Goal: Task Accomplishment & Management: Use online tool/utility

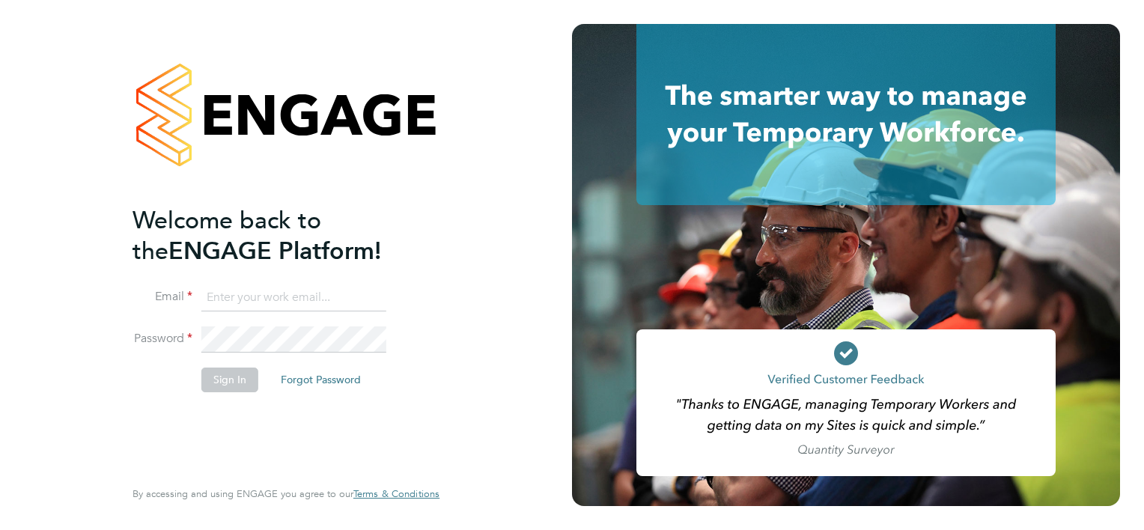
type input "[PERSON_NAME][EMAIL_ADDRESS][PERSON_NAME][DOMAIN_NAME]"
click at [237, 380] on button "Sign In" at bounding box center [229, 380] width 57 height 24
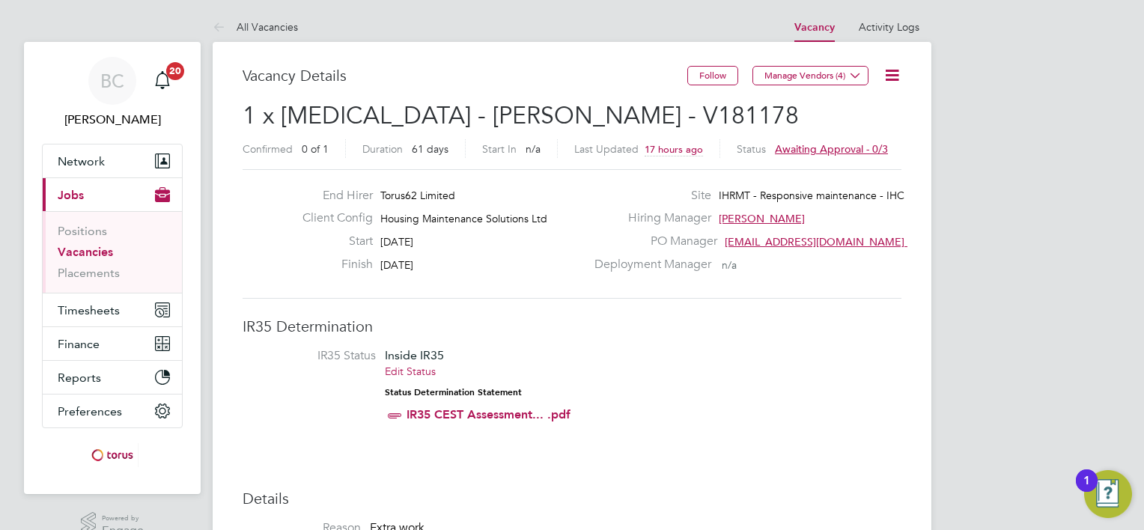
click at [890, 75] on icon at bounding box center [892, 75] width 19 height 19
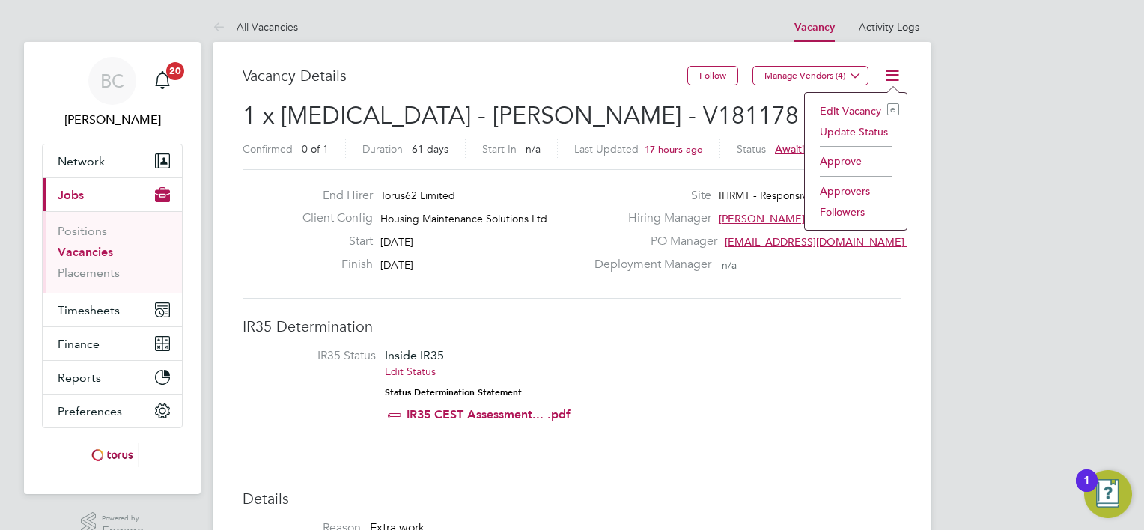
click at [843, 157] on li "Approve" at bounding box center [855, 160] width 87 height 21
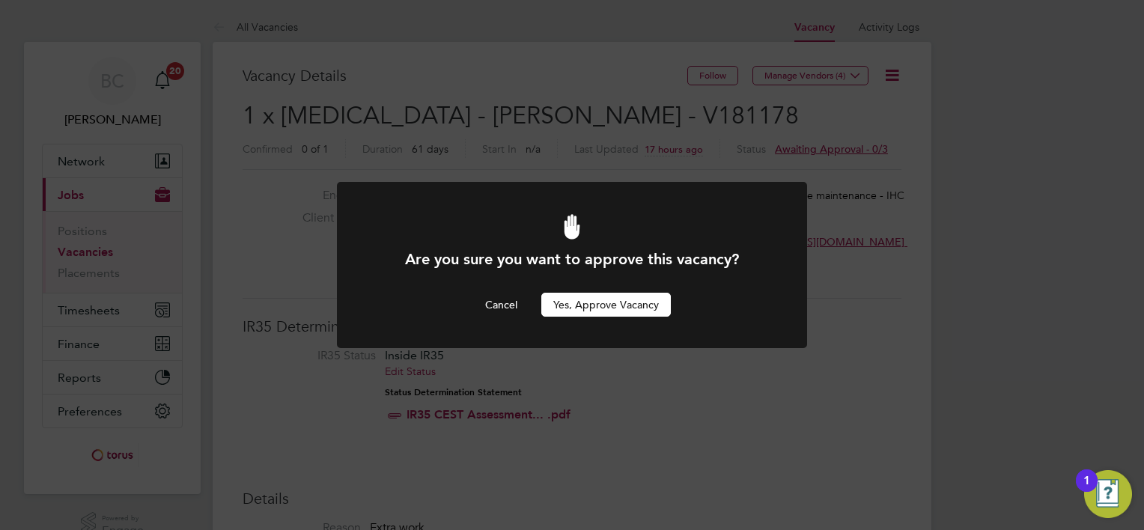
click at [619, 302] on button "Yes, Approve Vacancy" at bounding box center [606, 305] width 130 height 24
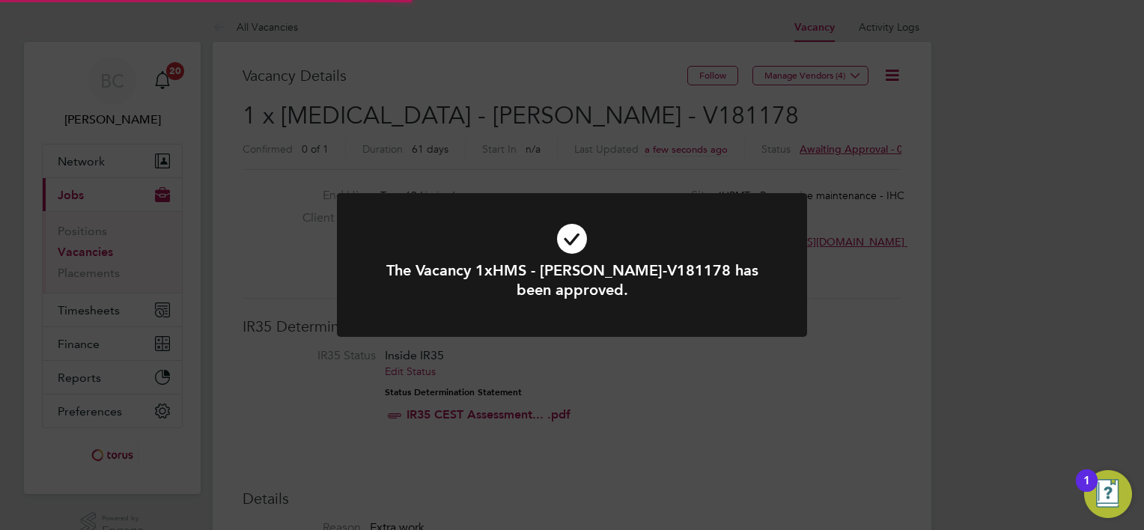
scroll to position [44, 105]
